Goal: Transaction & Acquisition: Purchase product/service

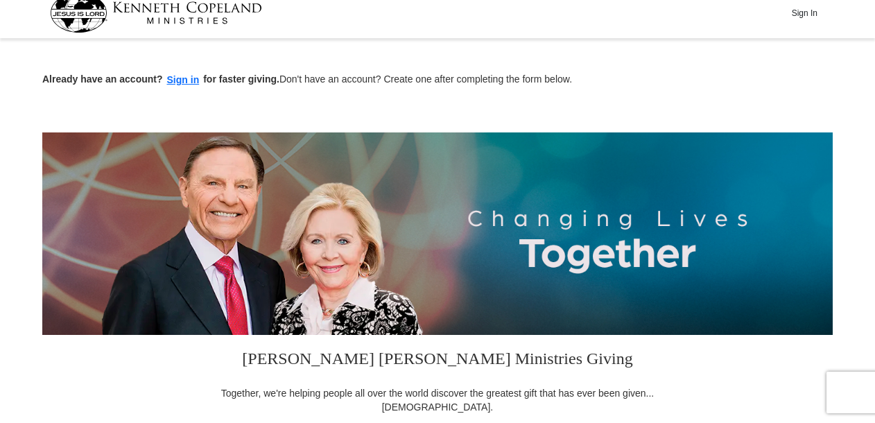
scroll to position [277, 0]
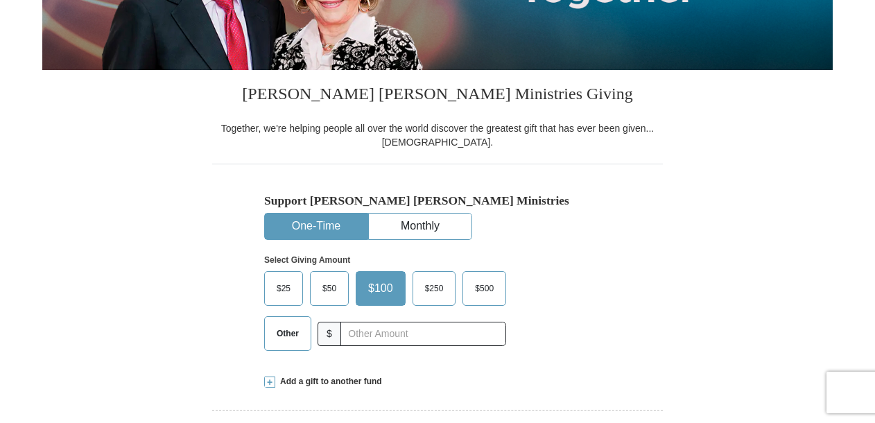
click at [319, 230] on button "One-Time" at bounding box center [316, 226] width 103 height 26
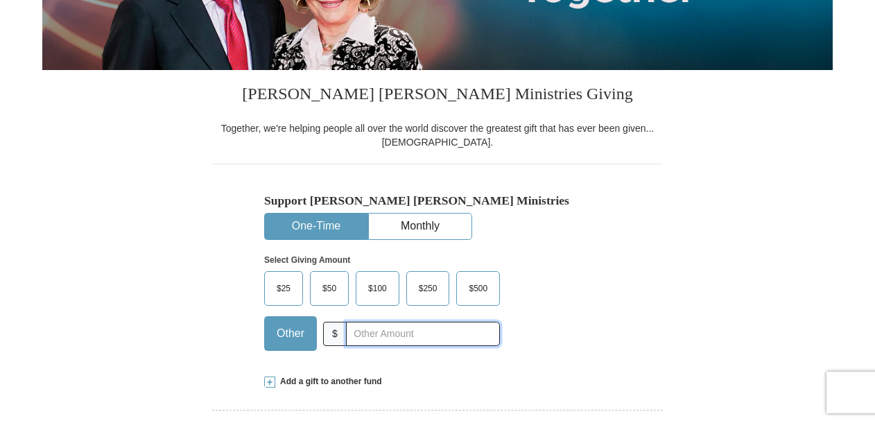
click at [382, 334] on input "text" at bounding box center [423, 334] width 154 height 24
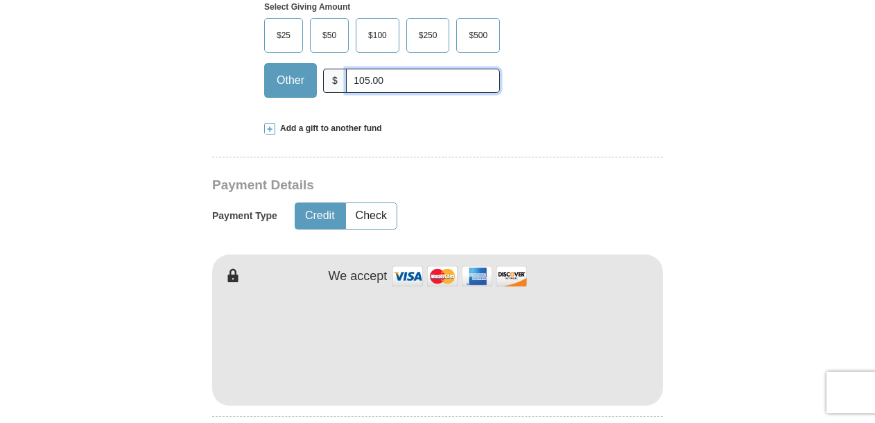
scroll to position [554, 0]
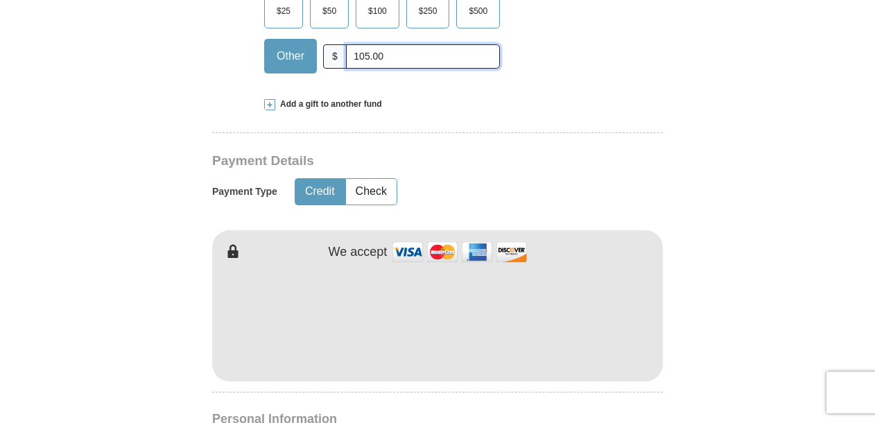
type input "105.00"
click at [322, 189] on button "Credit" at bounding box center [319, 192] width 49 height 26
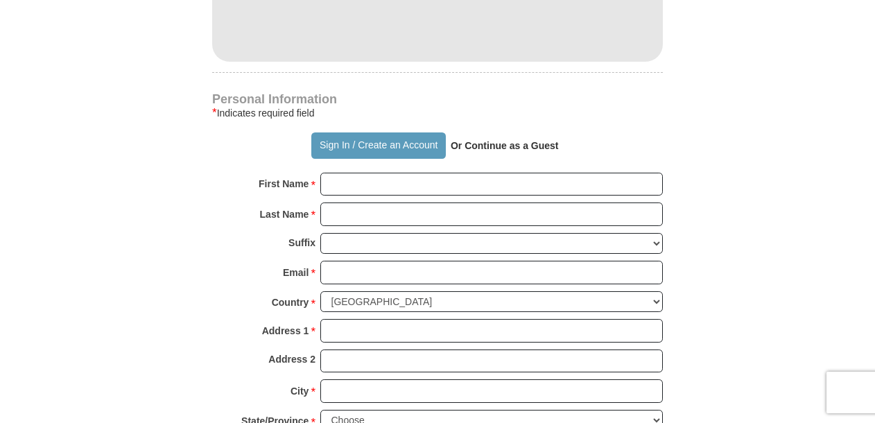
scroll to position [901, 0]
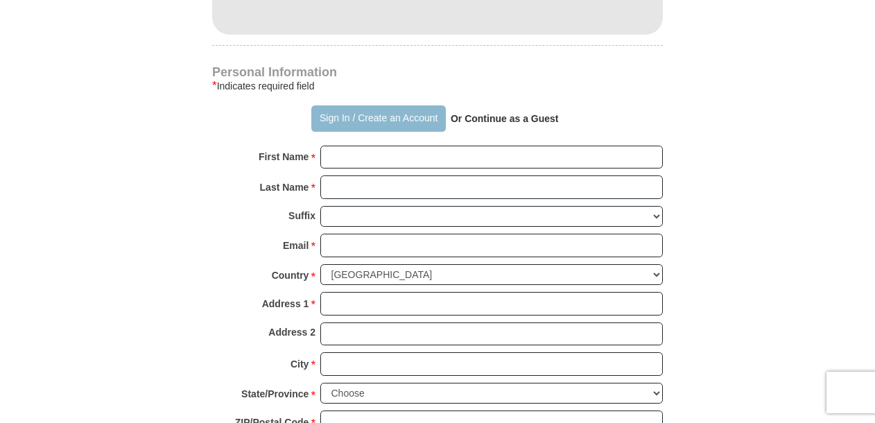
click at [340, 117] on button "Sign In / Create an Account" at bounding box center [378, 118] width 134 height 26
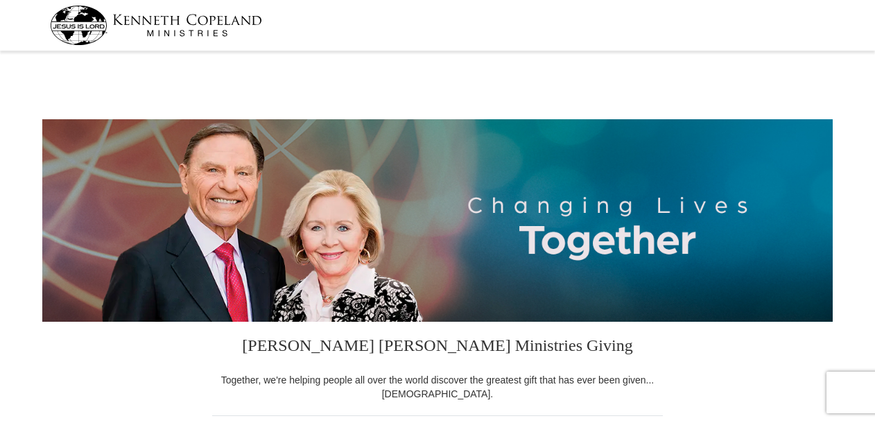
select select "GA"
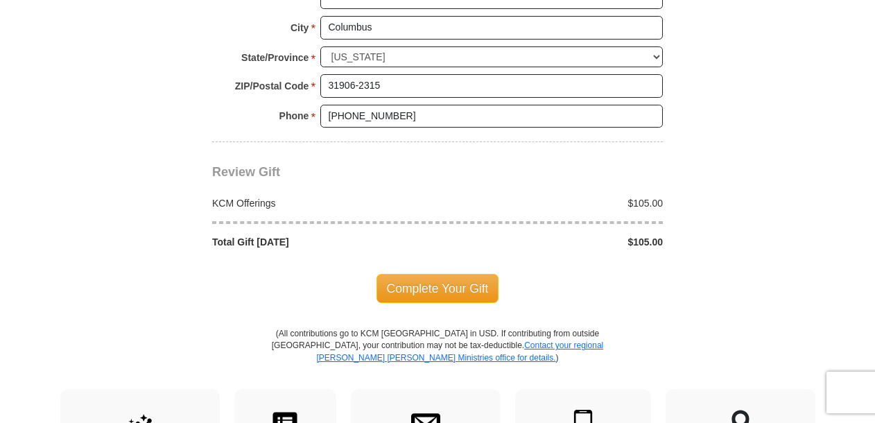
scroll to position [1178, 0]
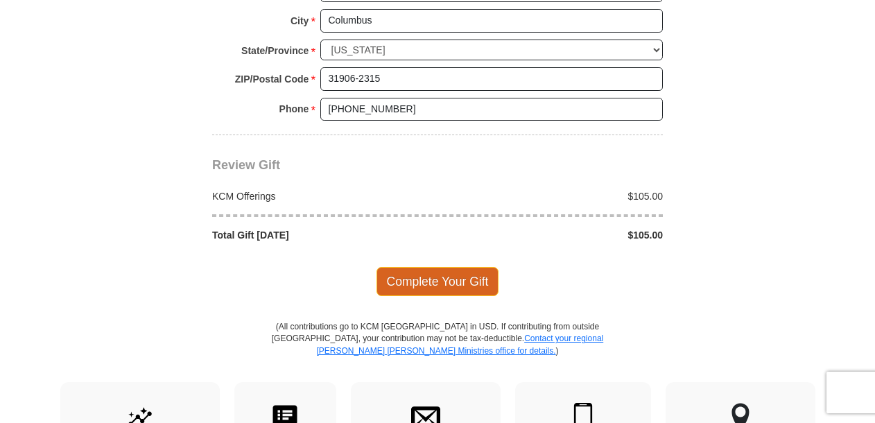
click at [422, 279] on span "Complete Your Gift" at bounding box center [437, 281] width 123 height 29
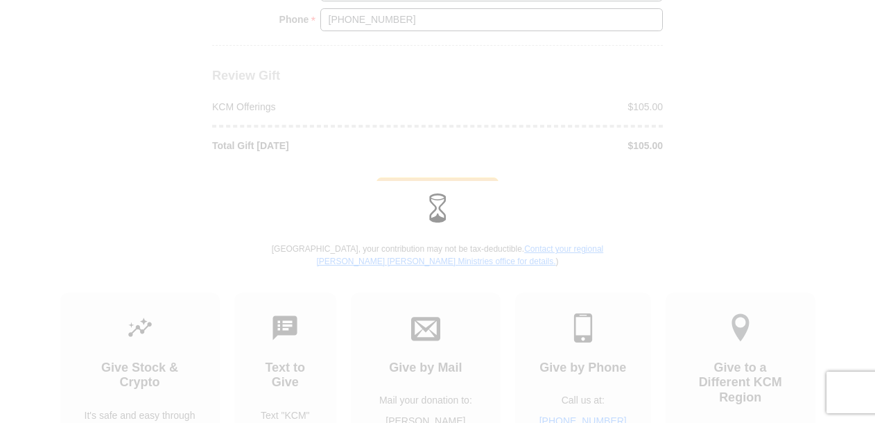
scroll to position [1317, 0]
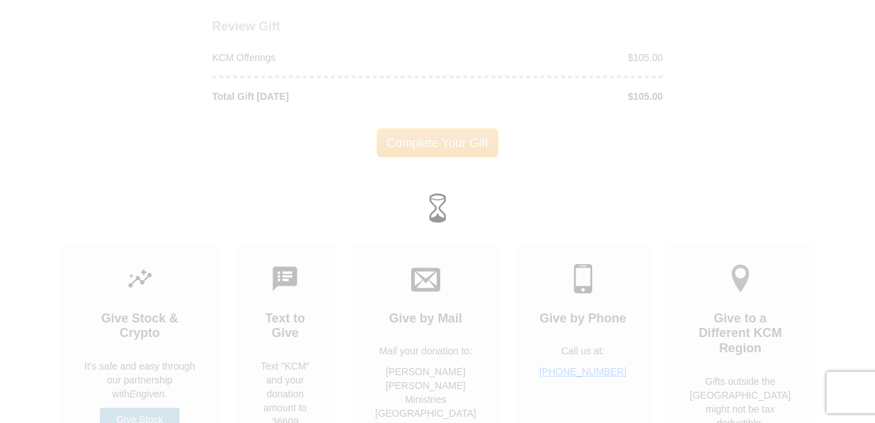
click at [432, 141] on div at bounding box center [437, 211] width 875 height 423
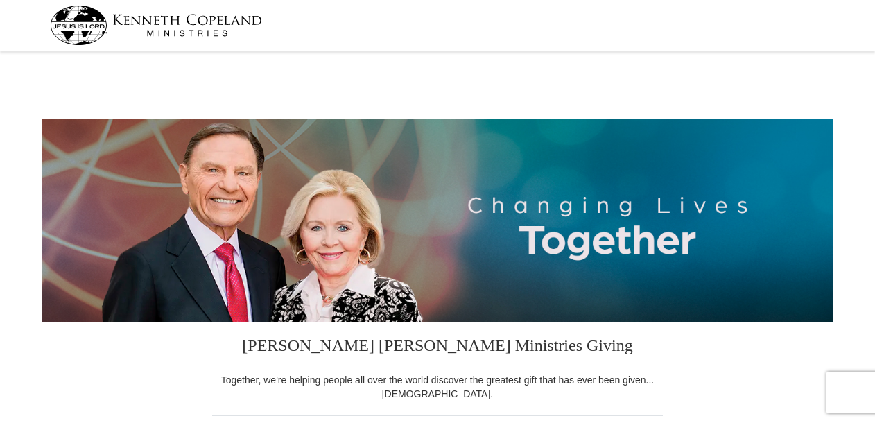
select select "GA"
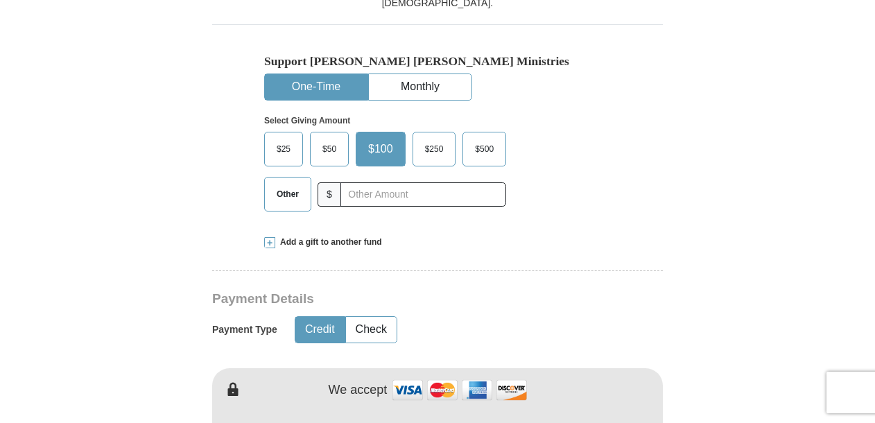
scroll to position [347, 0]
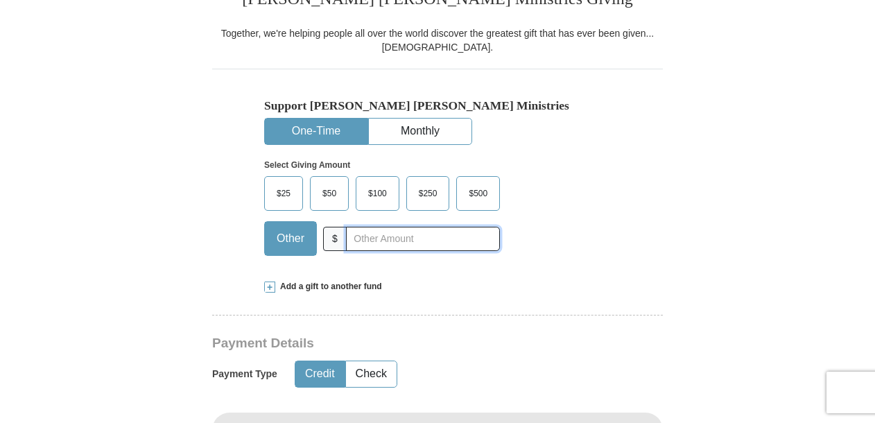
click at [361, 235] on input "text" at bounding box center [423, 239] width 154 height 24
type input "105.00"
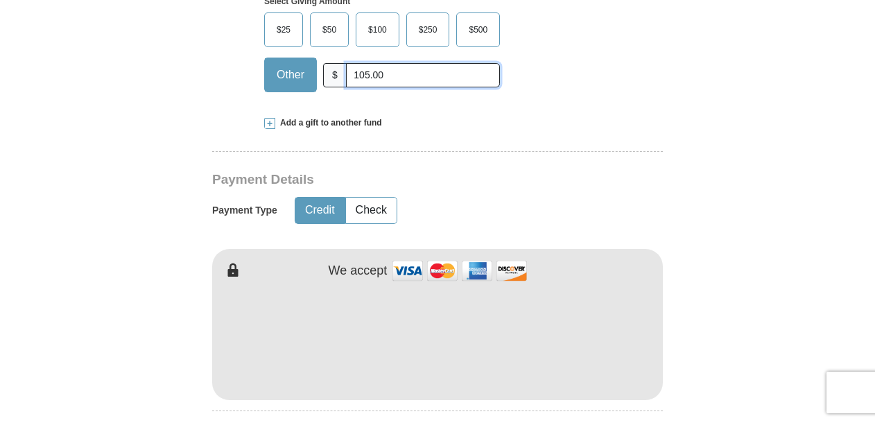
scroll to position [485, 0]
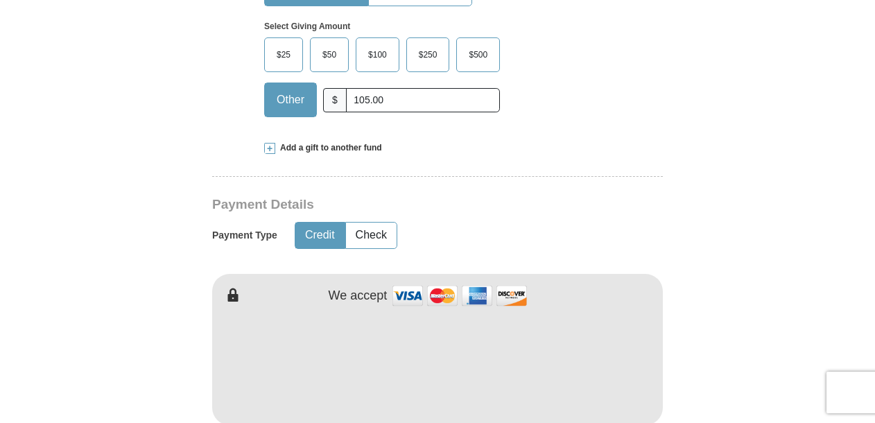
click at [327, 234] on button "Credit" at bounding box center [319, 235] width 49 height 26
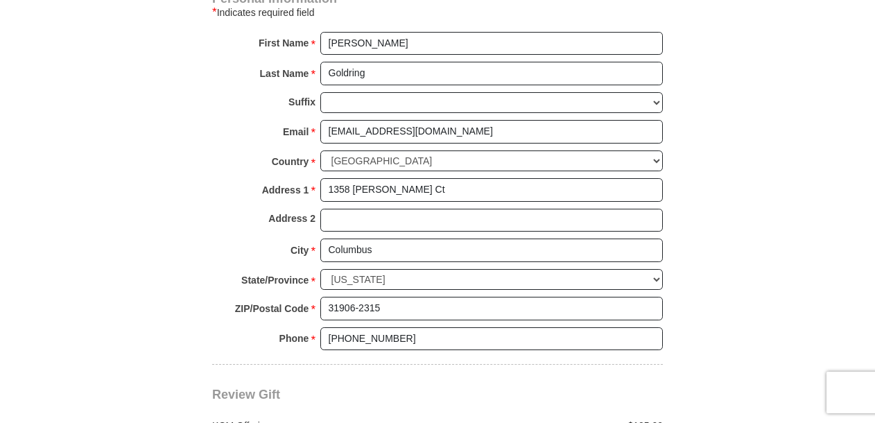
scroll to position [970, 0]
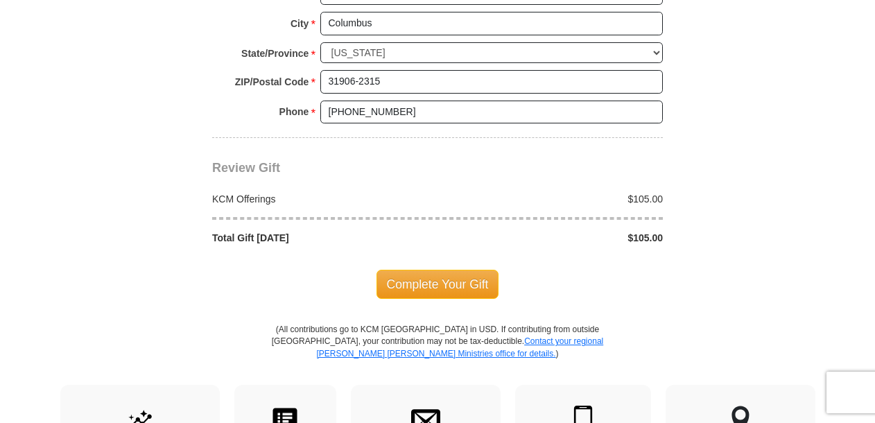
scroll to position [1178, 0]
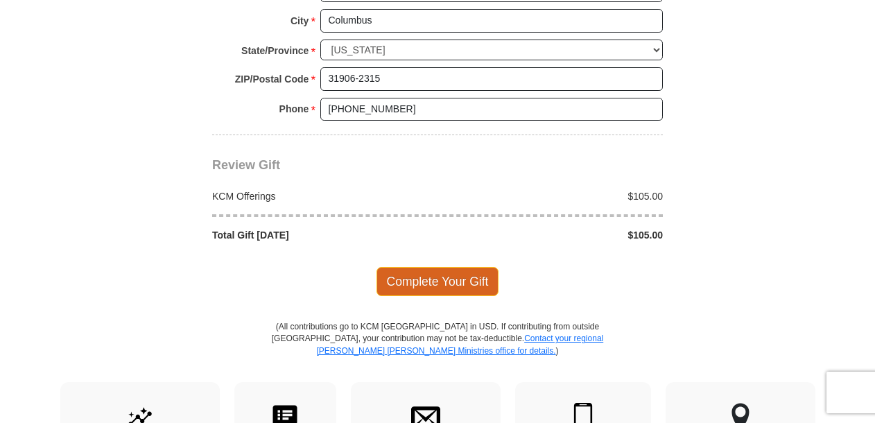
click at [430, 282] on span "Complete Your Gift" at bounding box center [437, 281] width 123 height 29
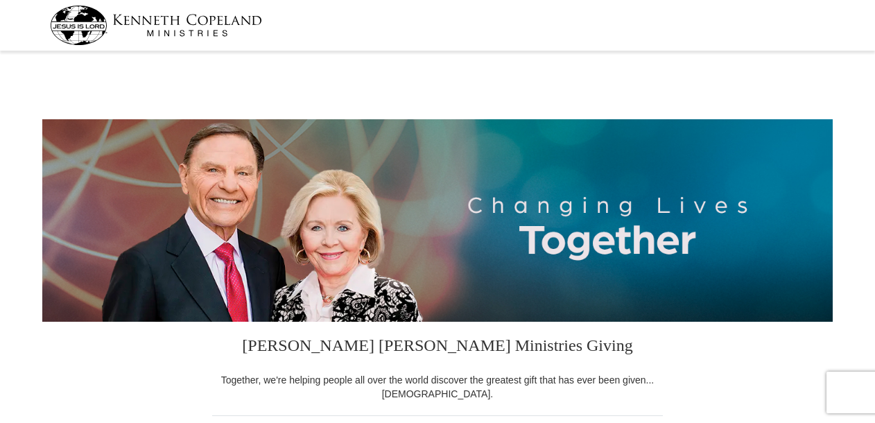
select select "GA"
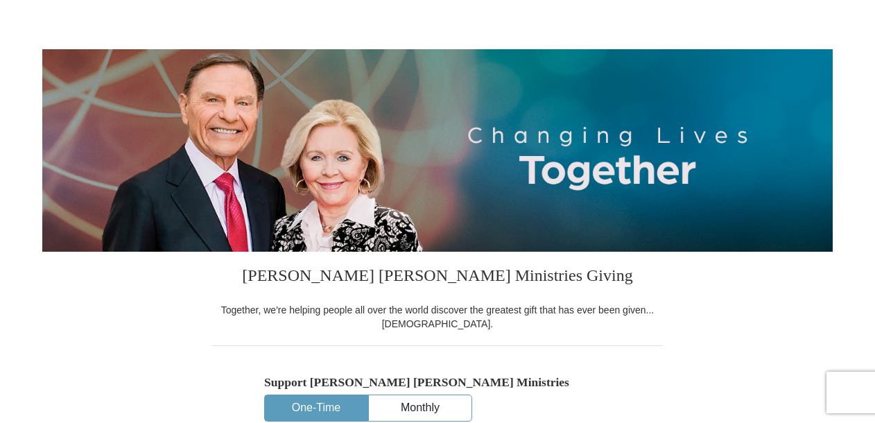
scroll to position [69, 0]
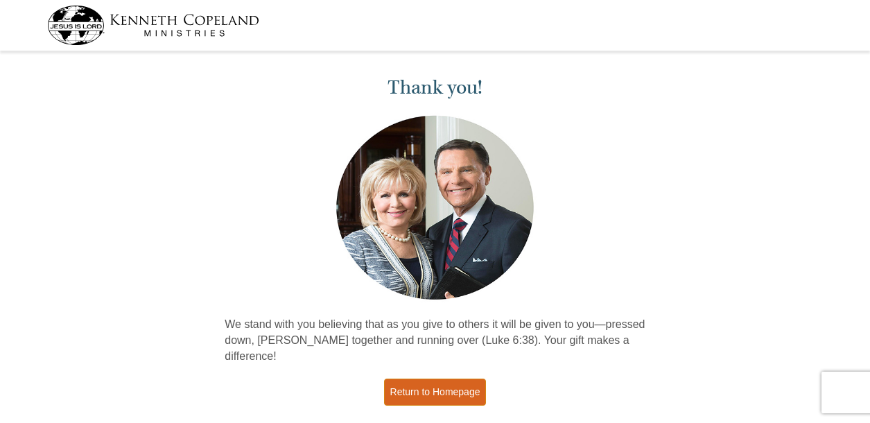
click at [434, 378] on link "Return to Homepage" at bounding box center [435, 391] width 103 height 27
